Goal: Information Seeking & Learning: Find specific fact

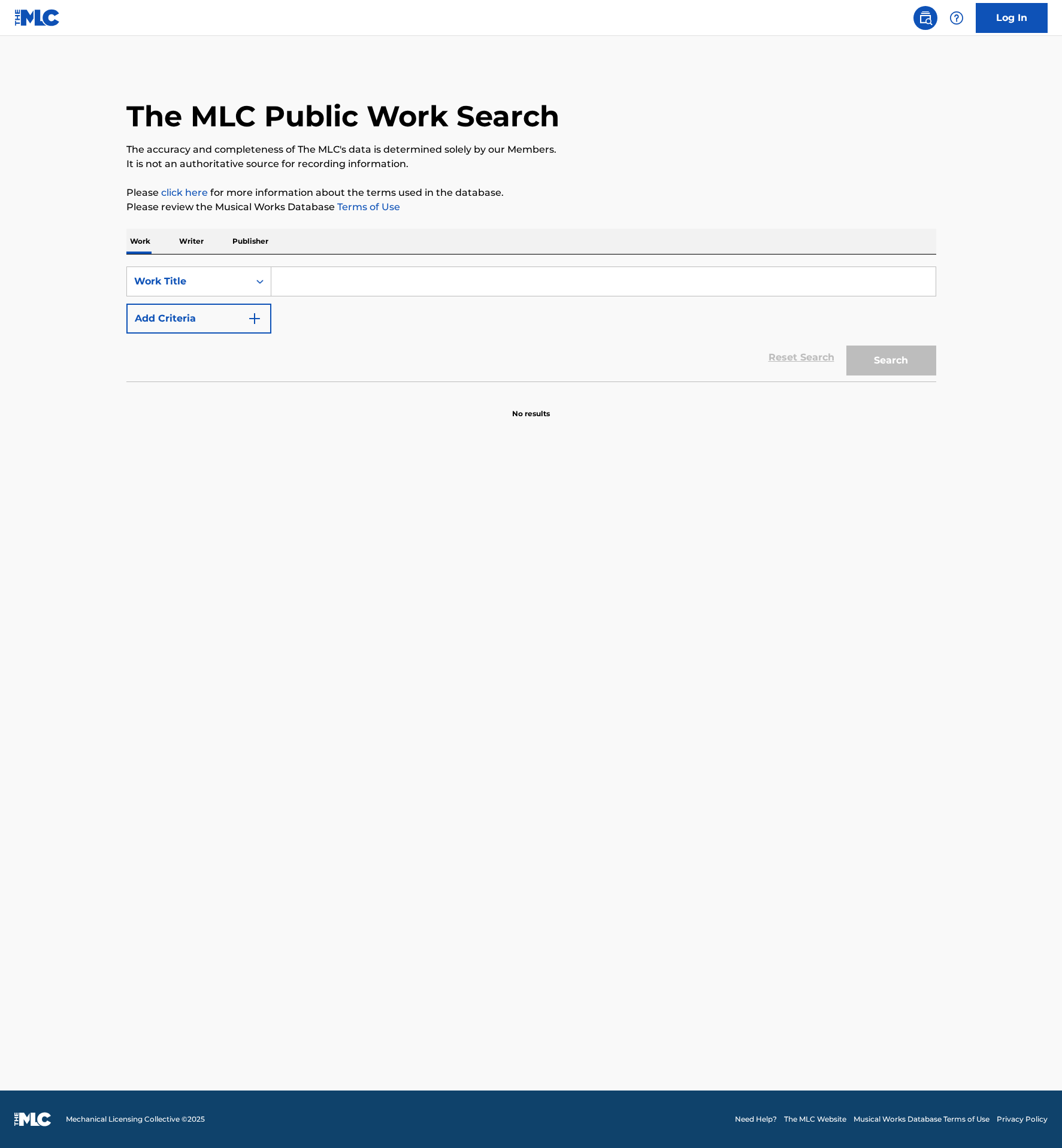
click at [340, 276] on input "Search Form" at bounding box center [603, 282] width 664 height 29
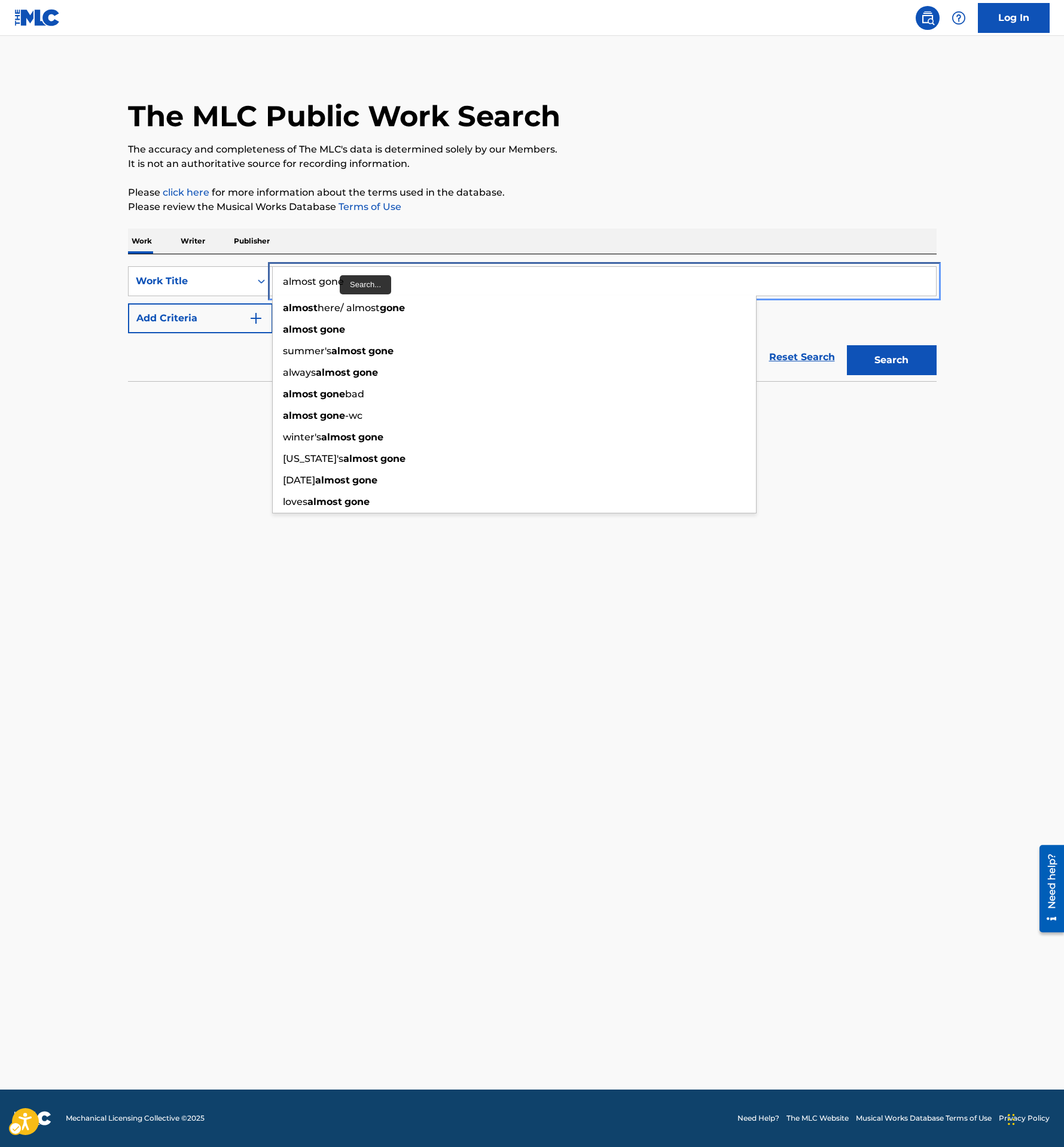
type input "almost gone"
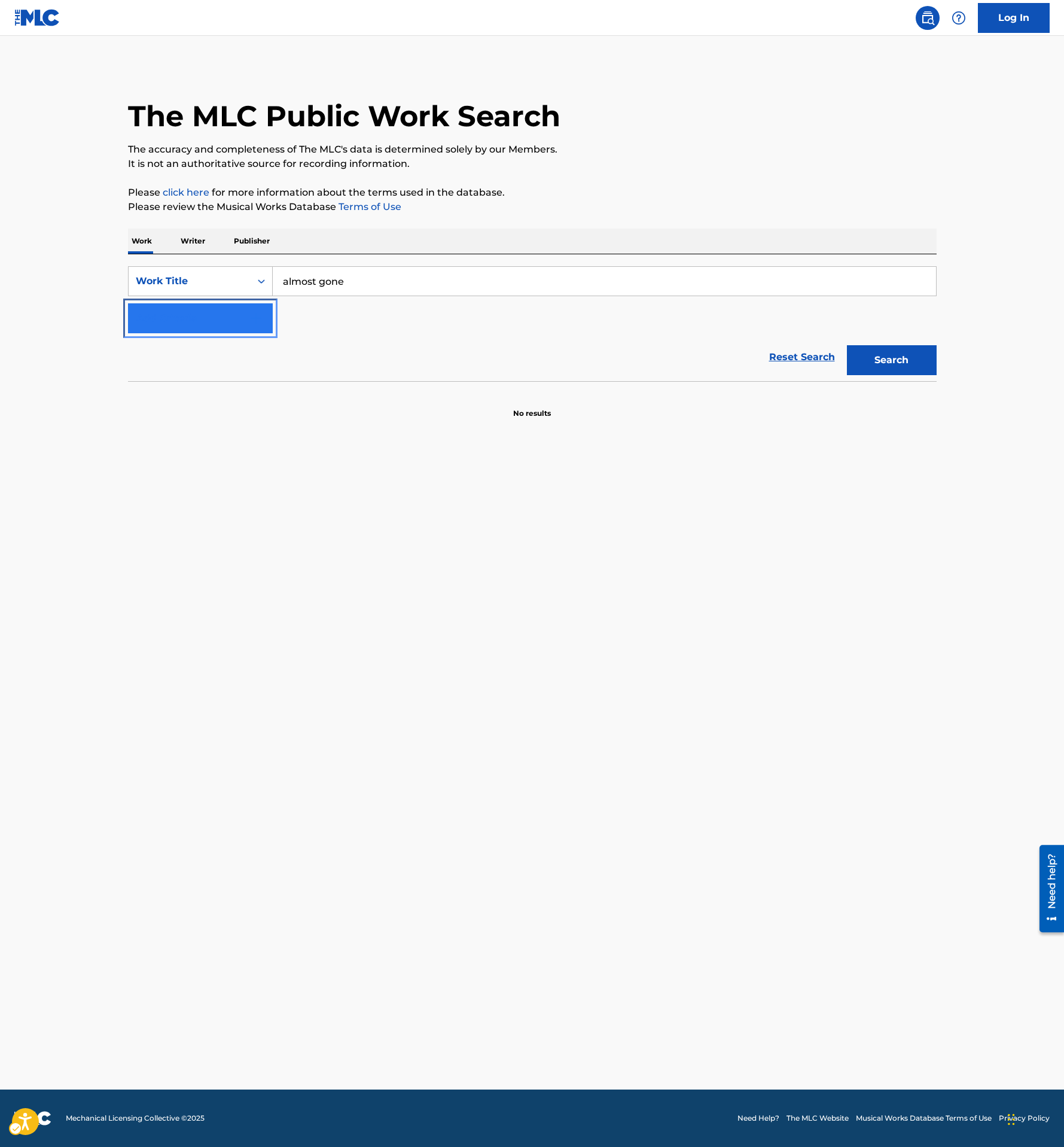
click at [205, 322] on button "Add Criteria" at bounding box center [200, 318] width 145 height 30
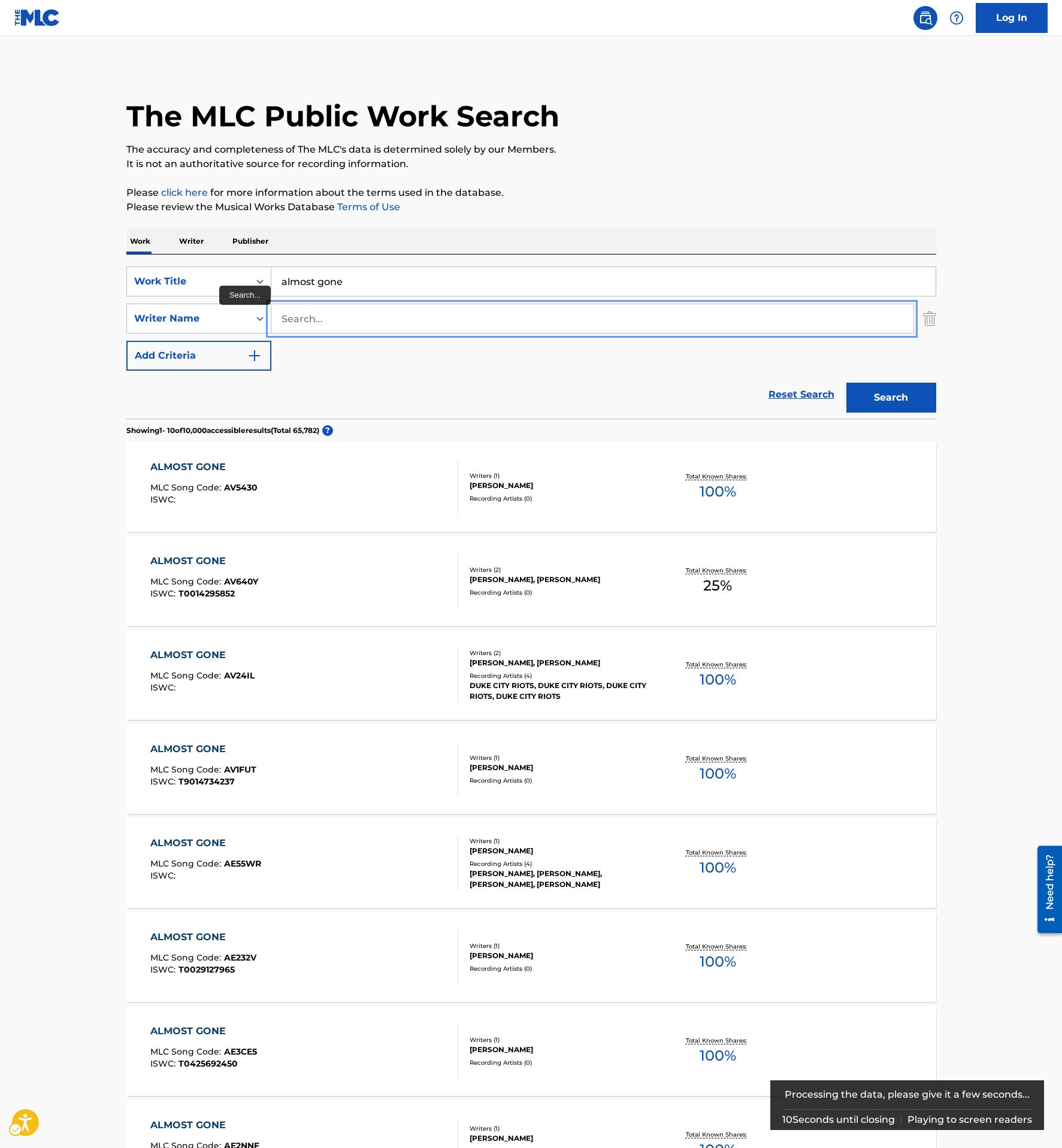
click at [338, 320] on input "Search..." at bounding box center [592, 318] width 642 height 29
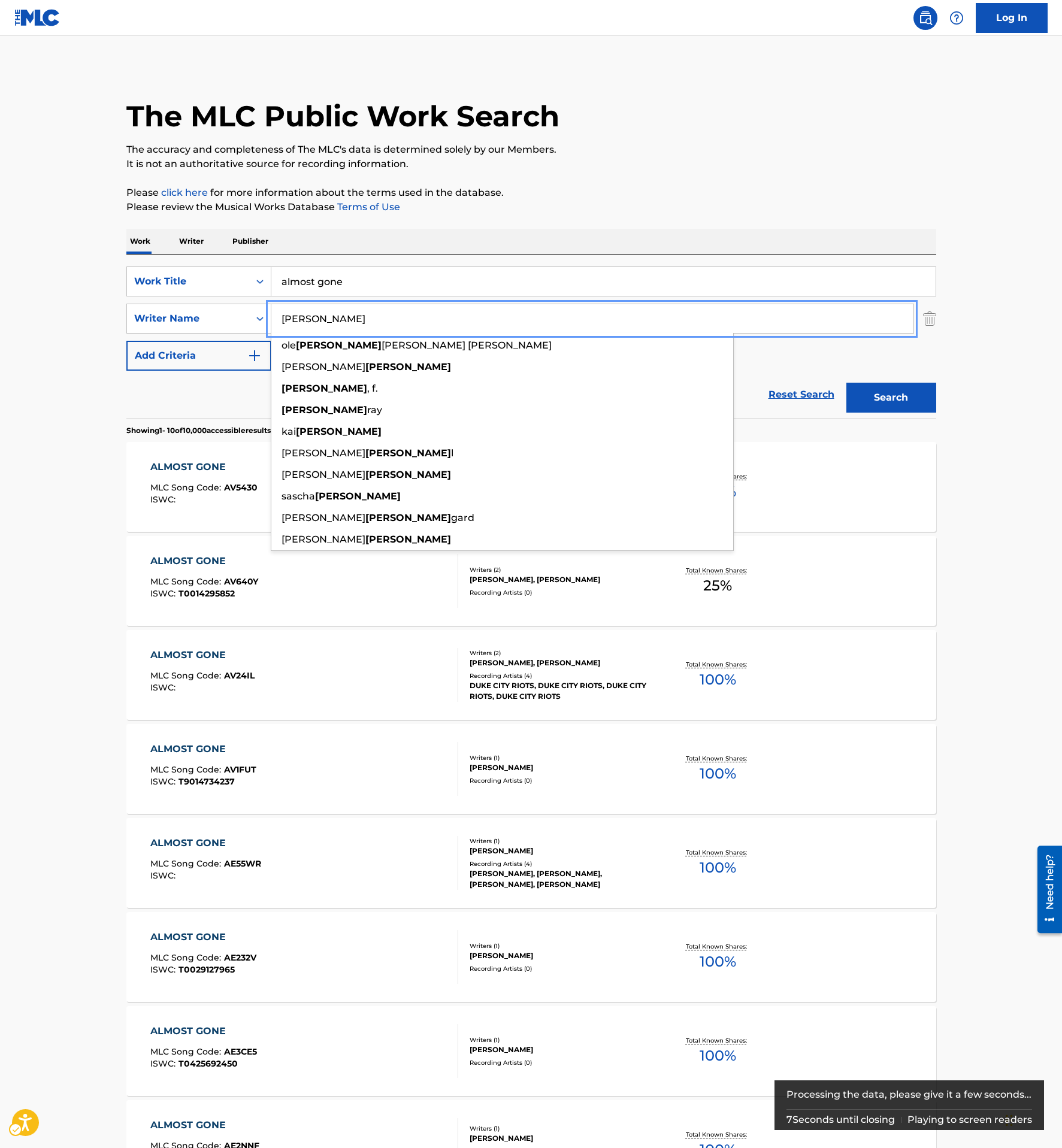
type input "[PERSON_NAME]"
click at [126, 341] on button "Add Criteria" at bounding box center [199, 356] width 145 height 30
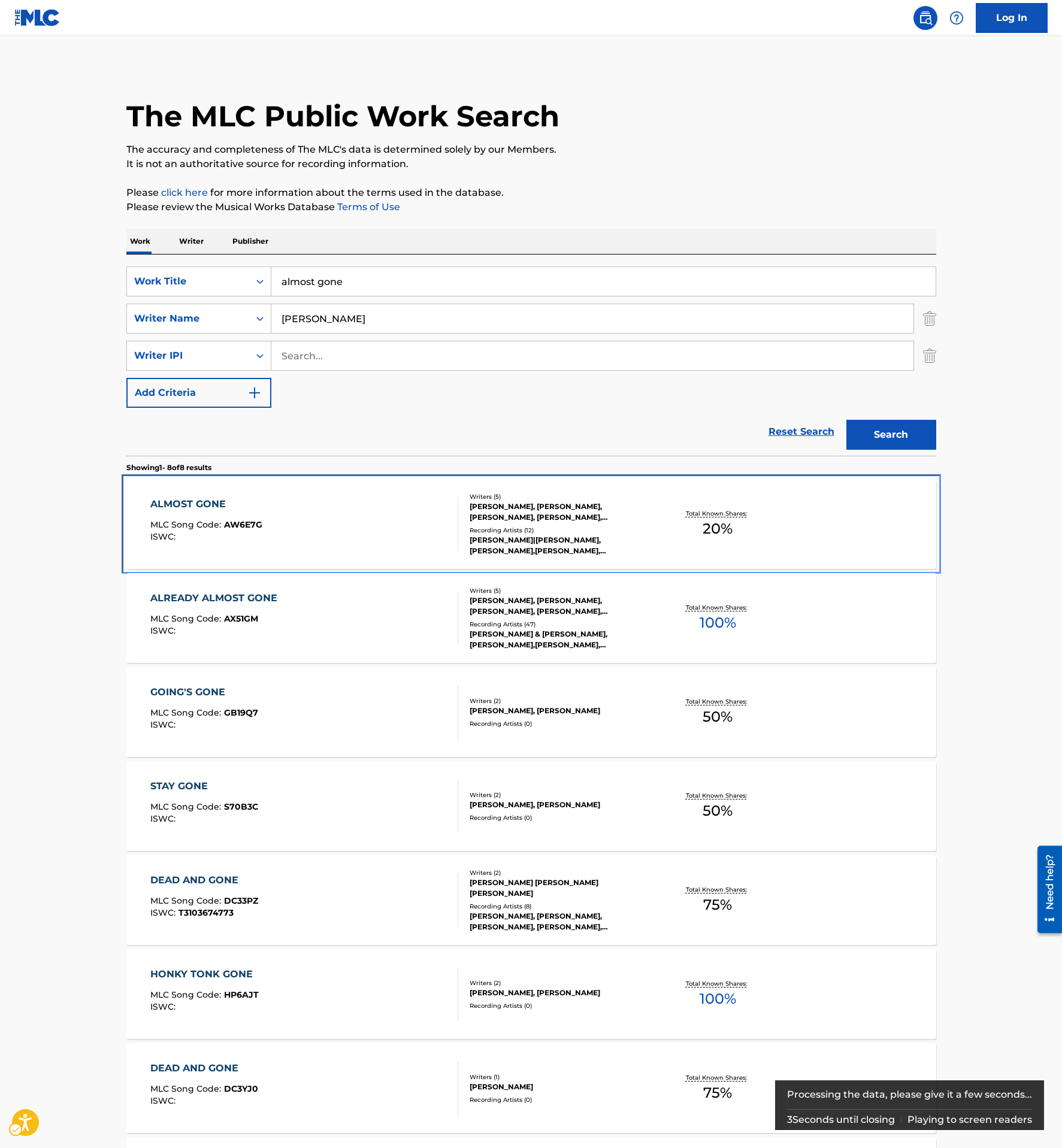
click at [346, 550] on div "ALMOST GONE MLC Song Code : AW6E7G ISWC :" at bounding box center [304, 524] width 308 height 54
